Goal: Transaction & Acquisition: Obtain resource

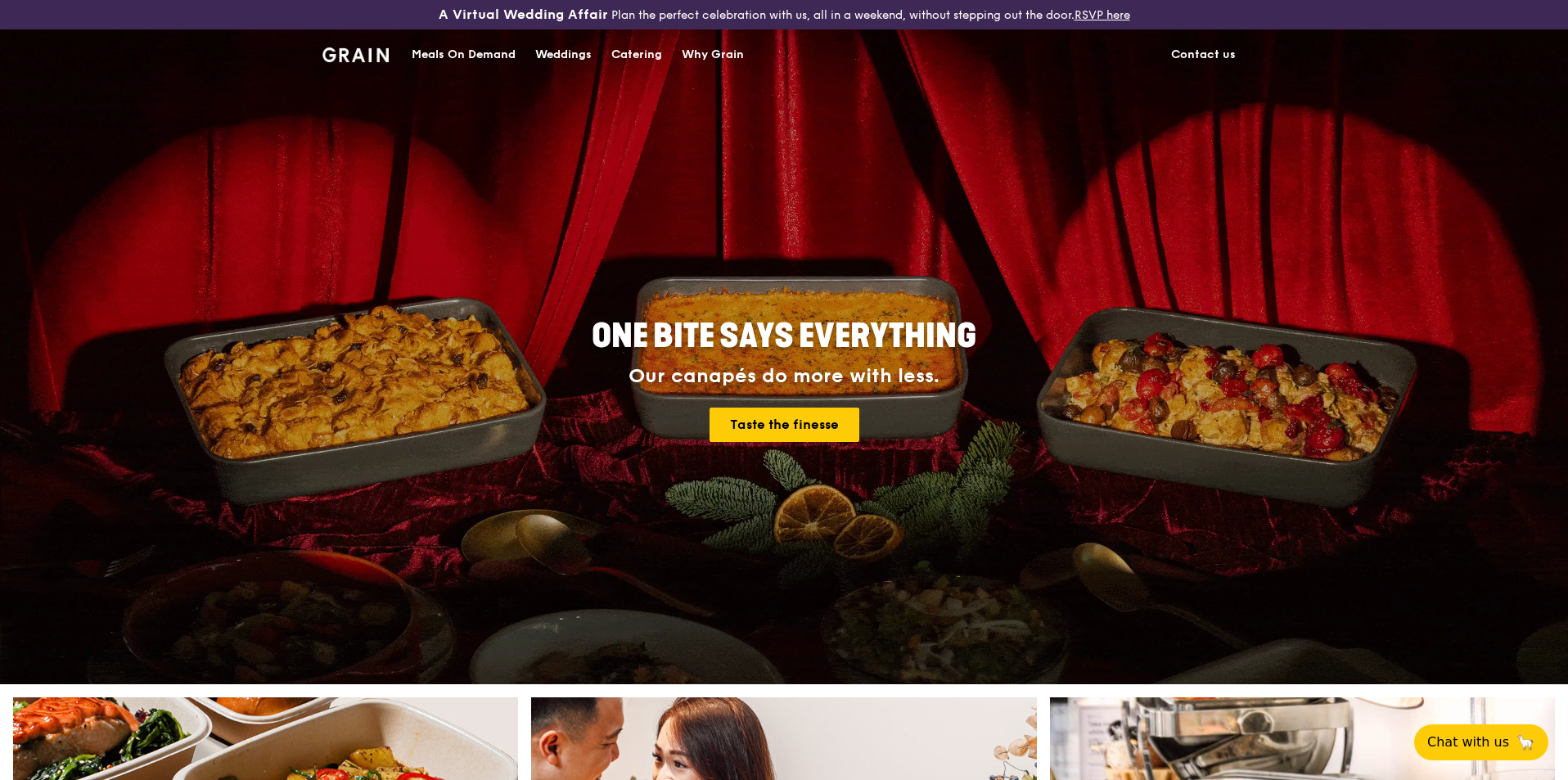
click at [646, 51] on div "Catering" at bounding box center [636, 55] width 51 height 49
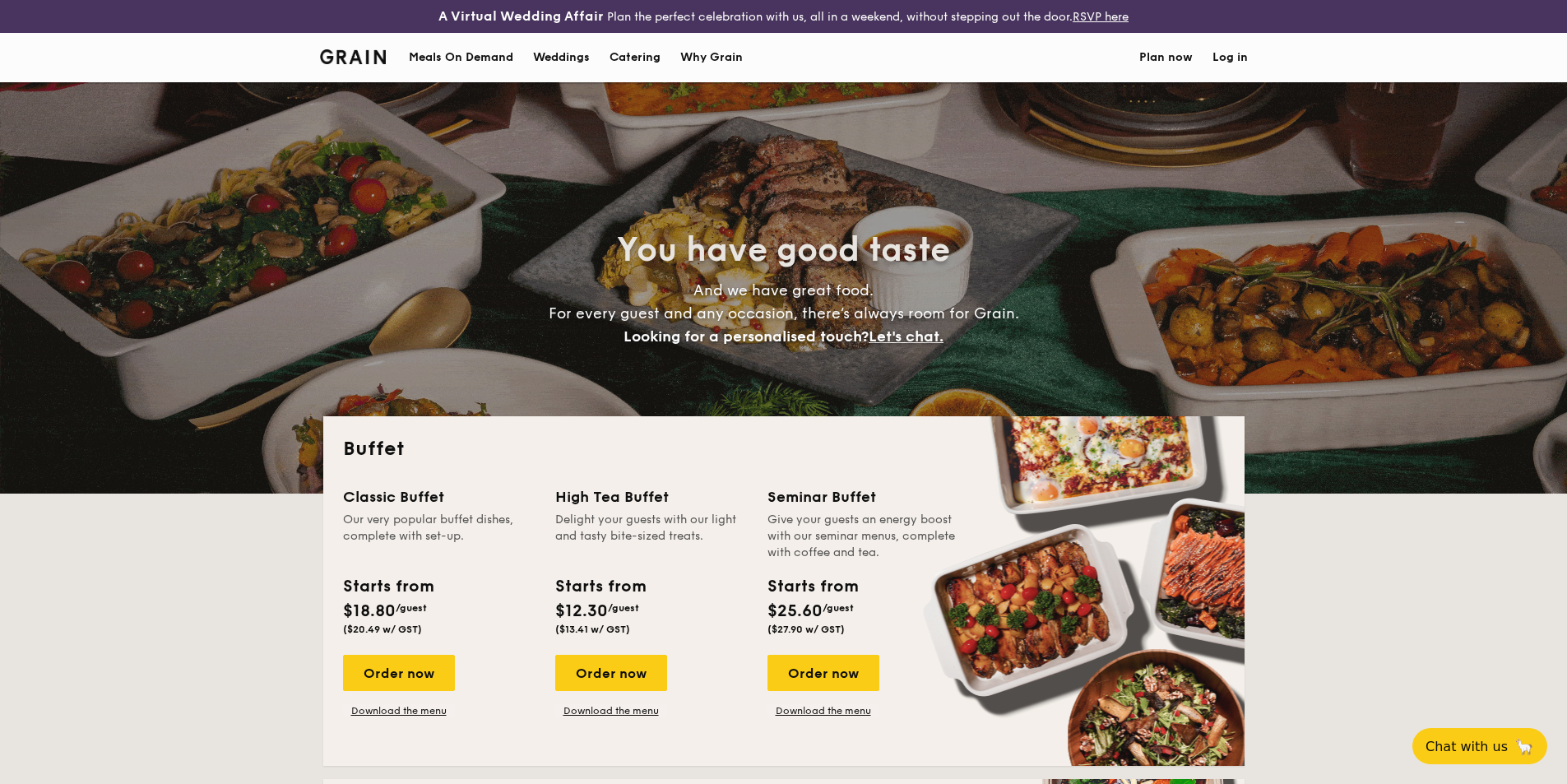
select select
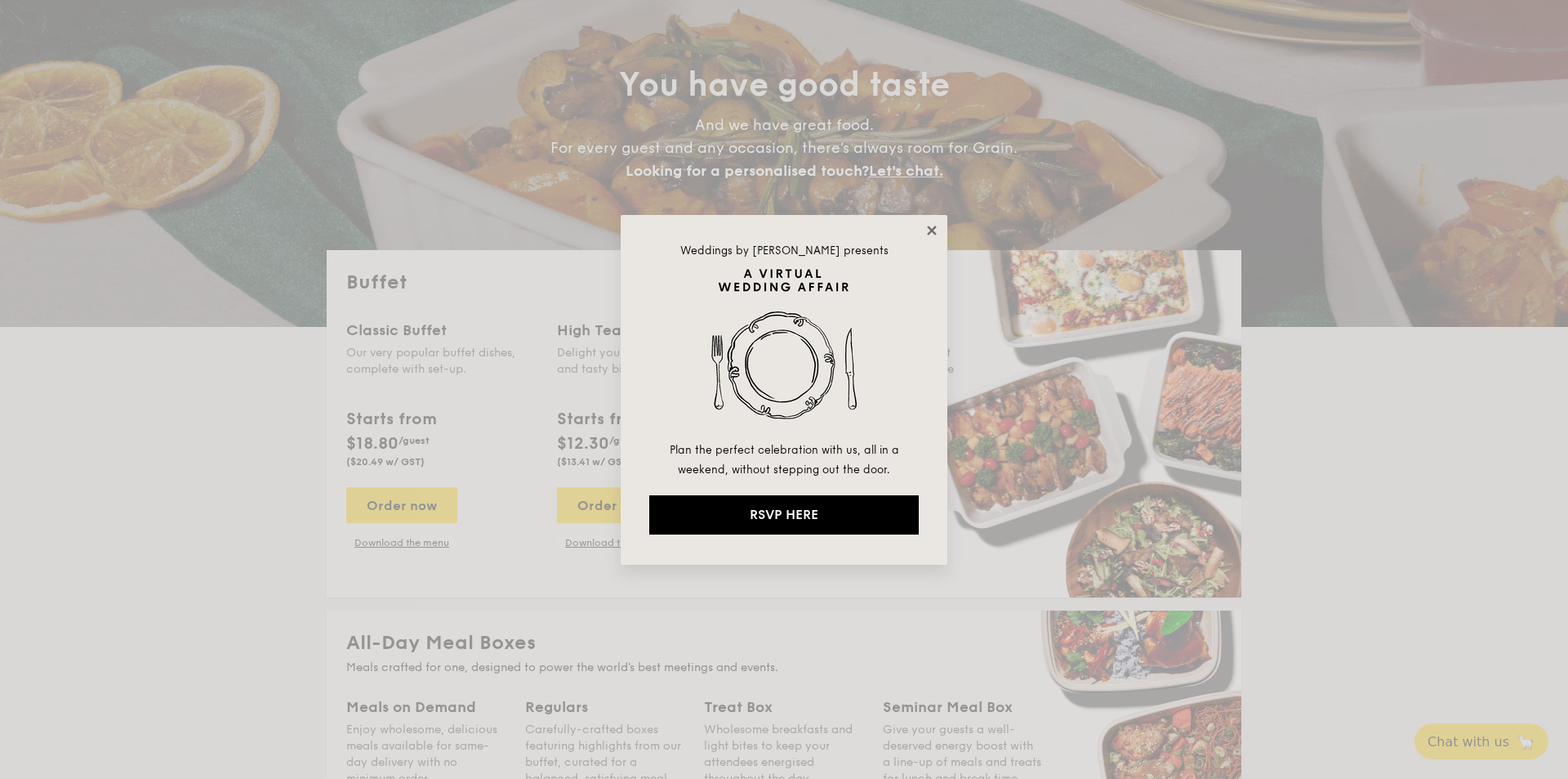
click at [932, 232] on icon at bounding box center [931, 230] width 14 height 14
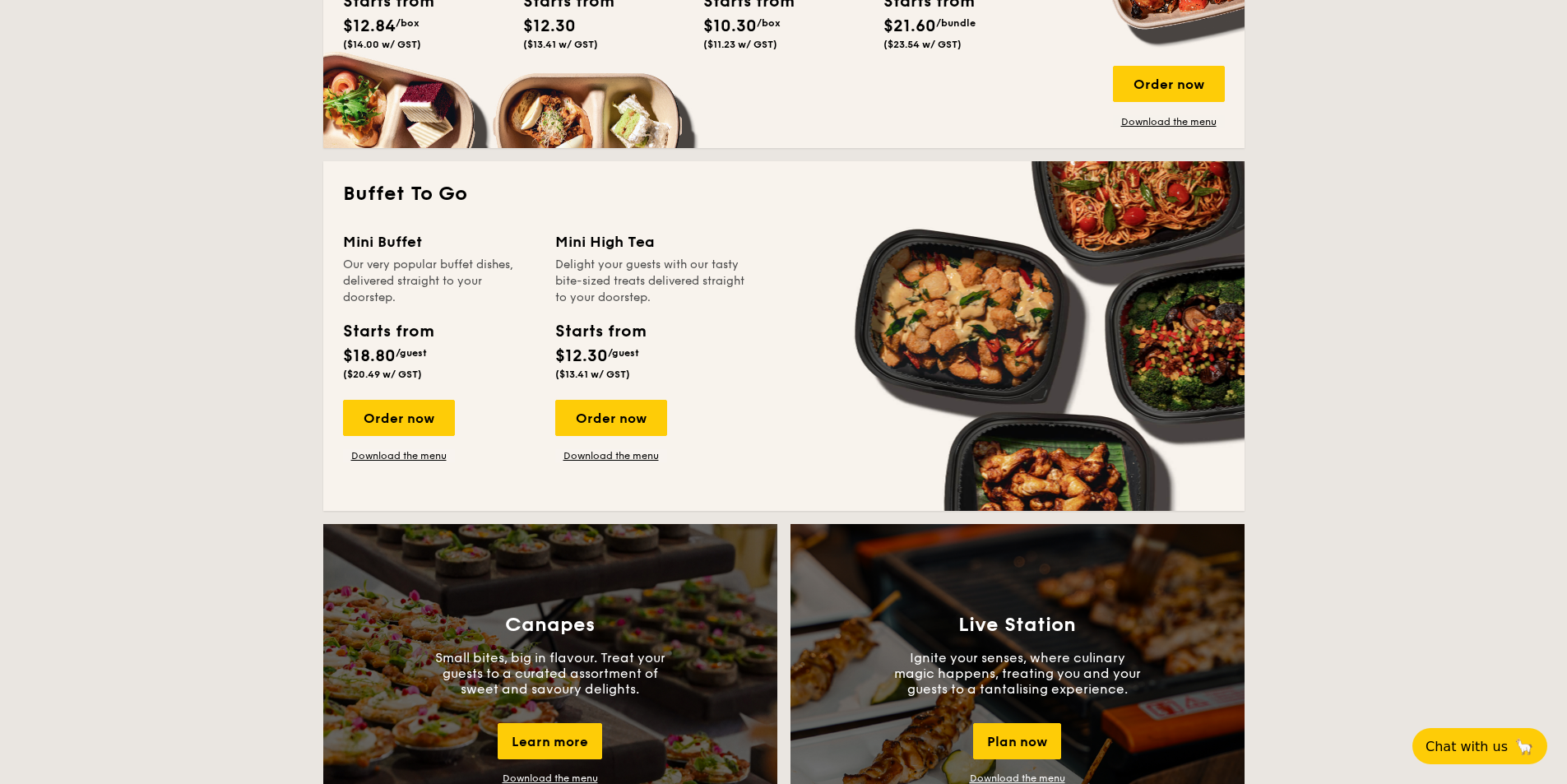
scroll to position [987, 0]
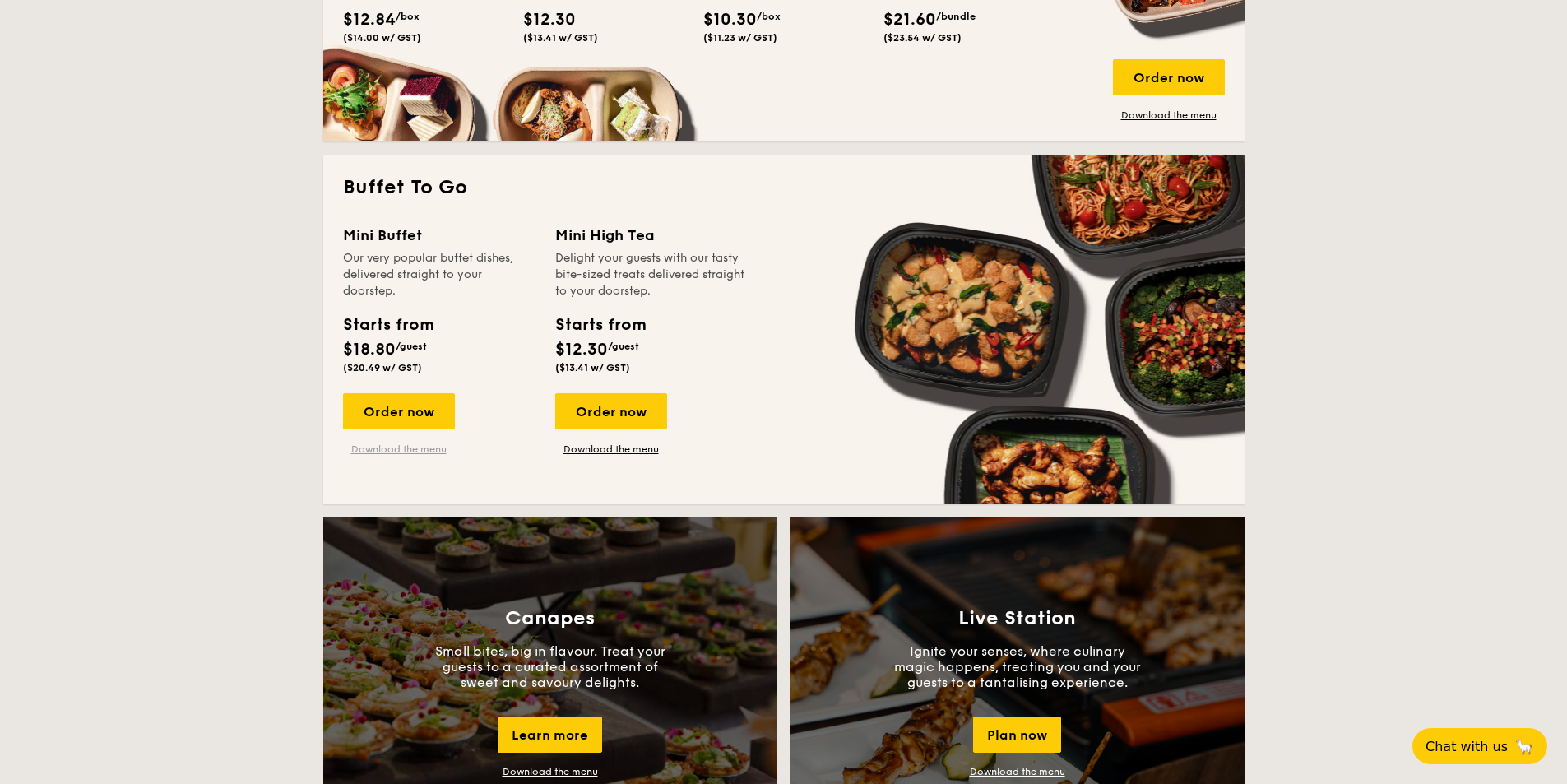
click at [394, 449] on link "Download the menu" at bounding box center [399, 448] width 112 height 13
